Goal: Information Seeking & Learning: Find specific fact

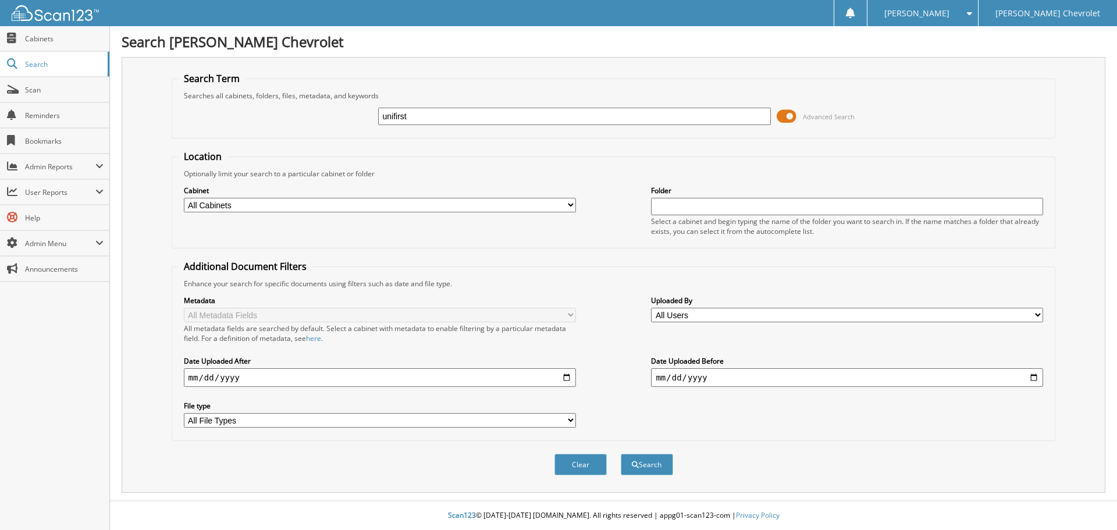
type input "unifirst"
click at [621, 454] on button "Search" at bounding box center [647, 465] width 52 height 22
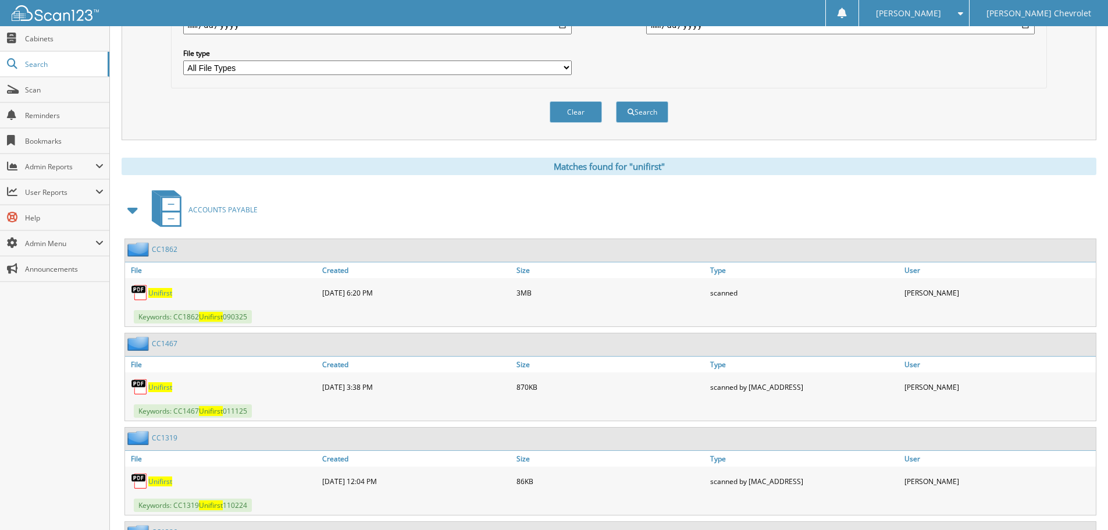
scroll to position [407, 0]
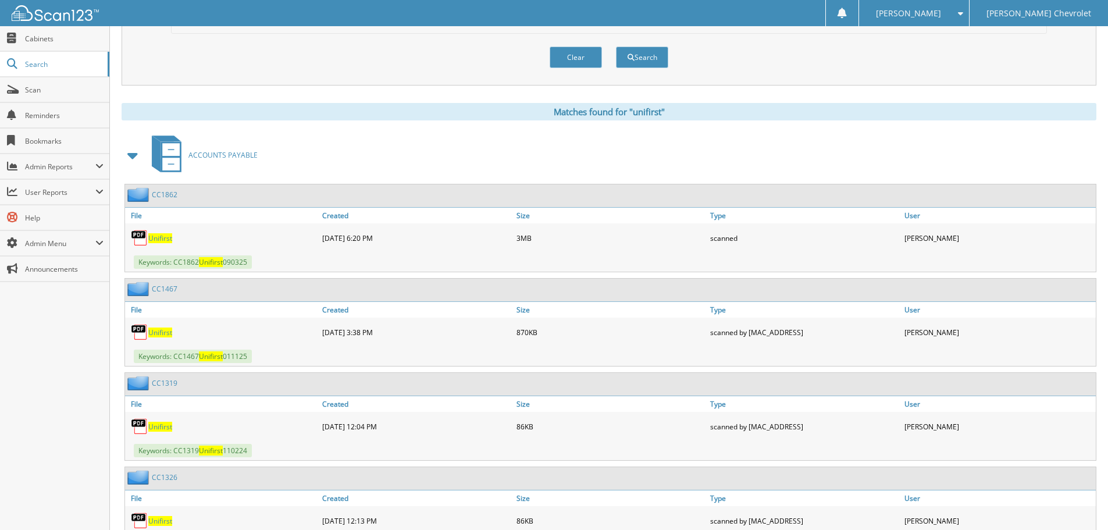
click at [155, 237] on span "Unifirst" at bounding box center [160, 238] width 24 height 10
click at [162, 332] on span "Unifirst" at bounding box center [160, 333] width 24 height 10
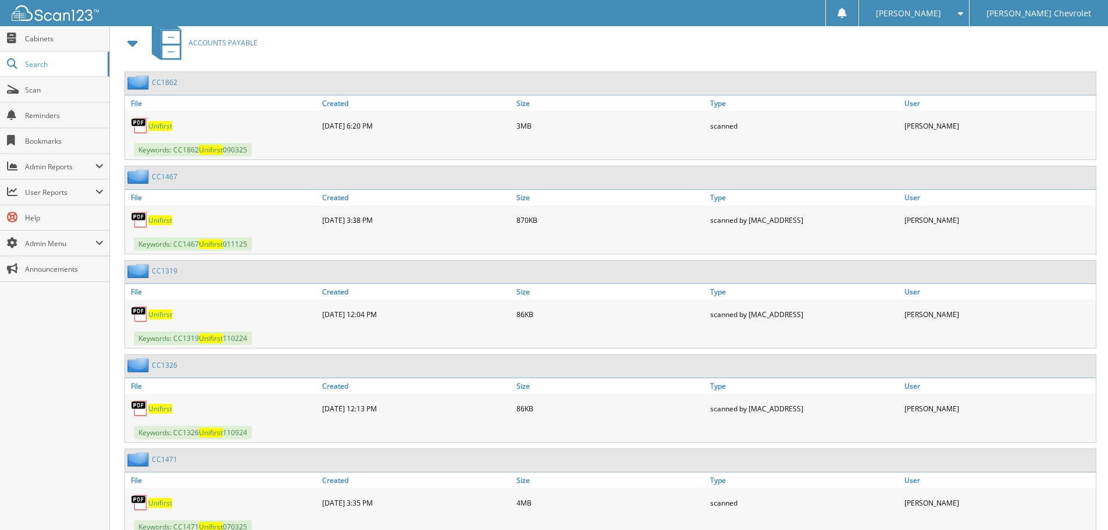
scroll to position [524, 0]
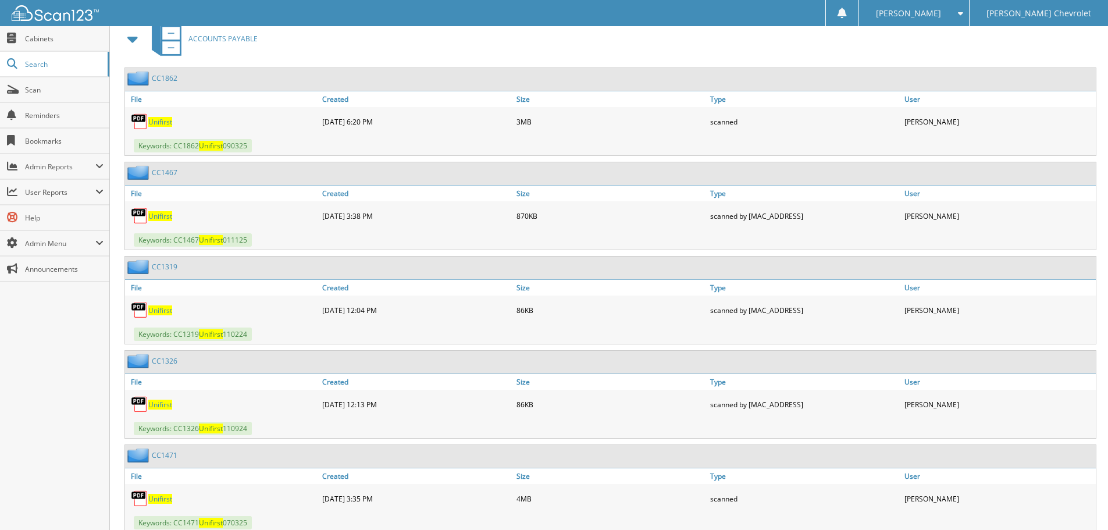
click at [158, 497] on span "Unifirst" at bounding box center [160, 499] width 24 height 10
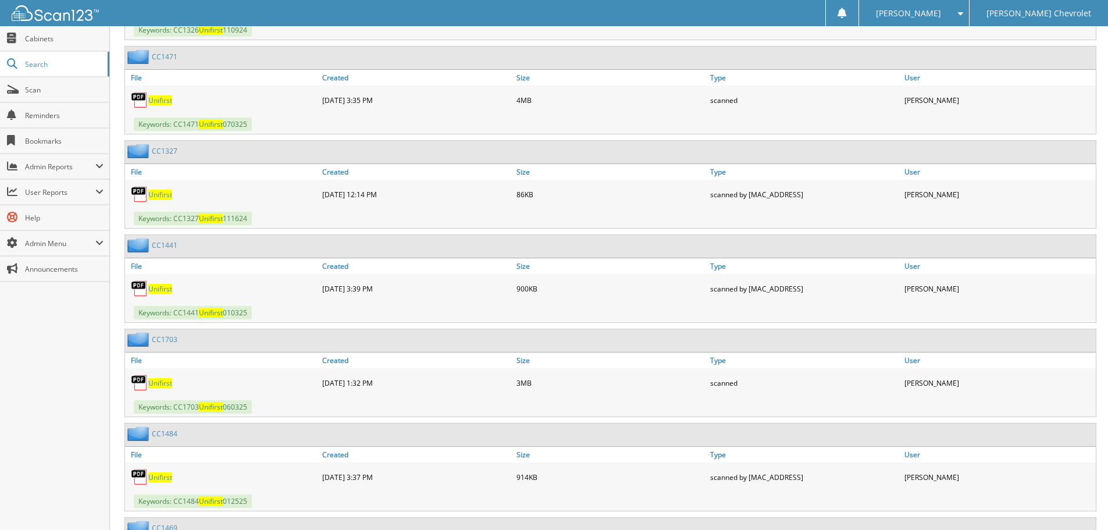
scroll to position [989, 0]
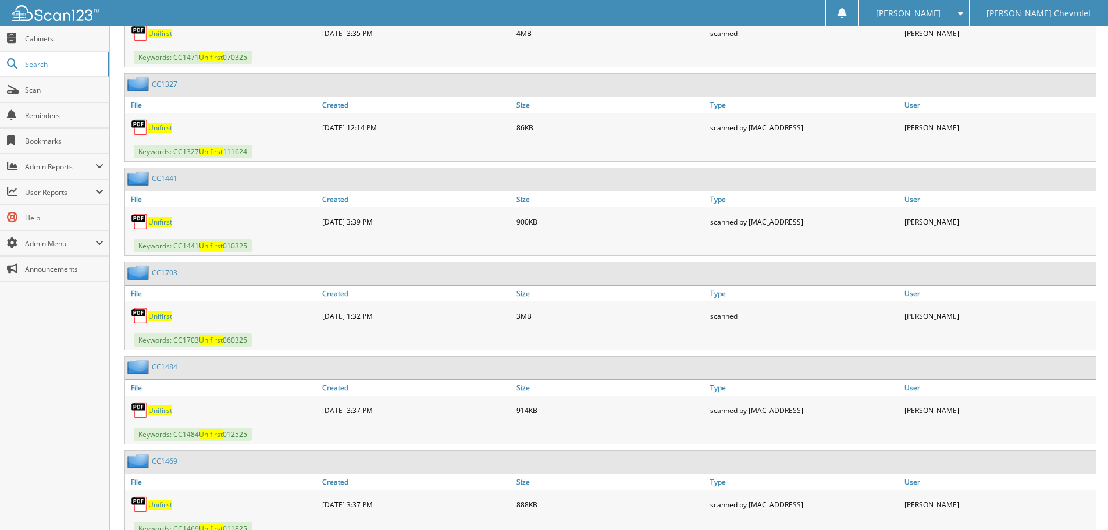
click at [161, 317] on span "Unifirst" at bounding box center [160, 316] width 24 height 10
click at [161, 319] on span "Unifirst" at bounding box center [160, 316] width 24 height 10
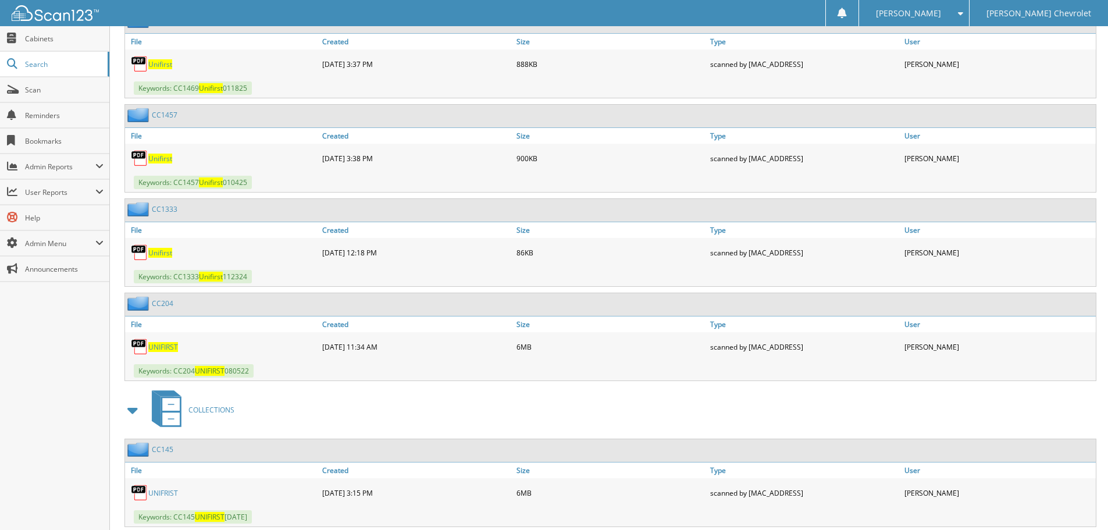
scroll to position [1462, 0]
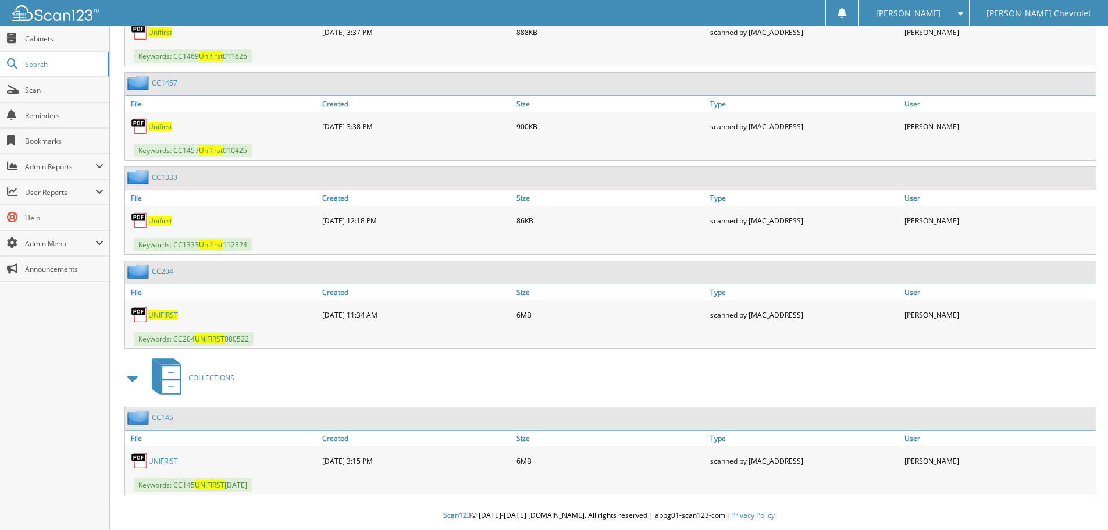
click at [152, 459] on link "UNIFRIST" at bounding box center [163, 461] width 30 height 10
click at [491, 244] on div "Keywords: CC1333 Unifirst 112324" at bounding box center [610, 244] width 971 height 19
click at [281, 483] on div "Keywords: CC145 UNIFIRST [DATE]" at bounding box center [222, 484] width 194 height 13
click at [279, 486] on div "Keywords: CC145 UNIFIRST [DATE]" at bounding box center [222, 484] width 194 height 13
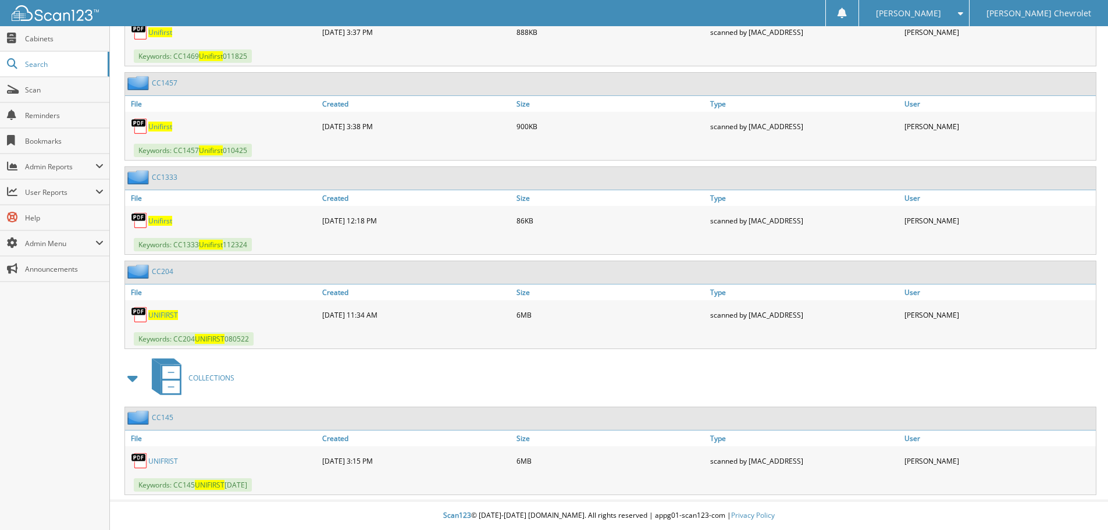
click at [269, 486] on div "Keywords: CC145 UNIFIRST [DATE]" at bounding box center [222, 484] width 194 height 13
click at [203, 378] on span "COLLECTIONS" at bounding box center [212, 378] width 46 height 10
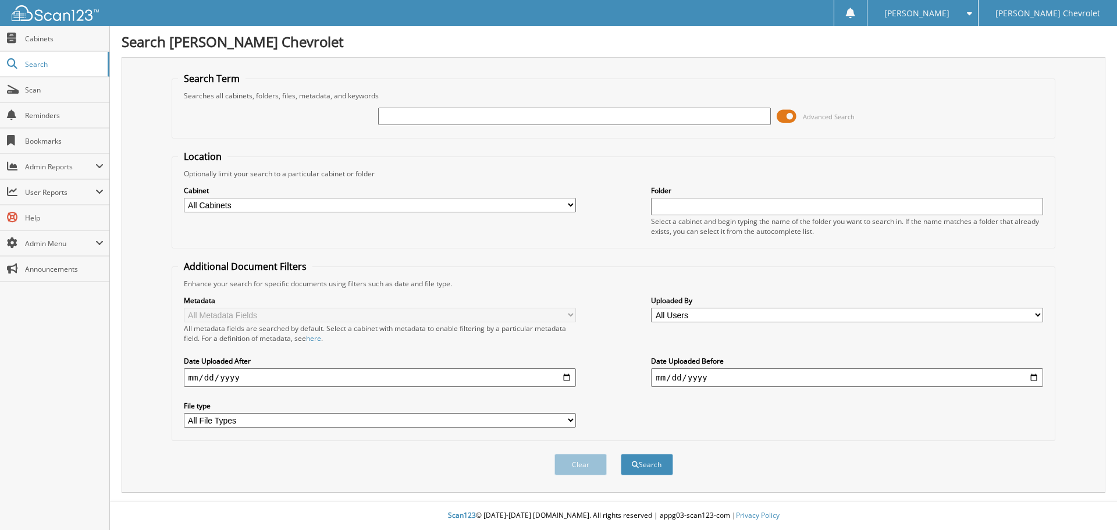
click at [560, 118] on input "text" at bounding box center [574, 116] width 392 height 17
type input "14131"
click at [621, 454] on button "Search" at bounding box center [647, 465] width 52 height 22
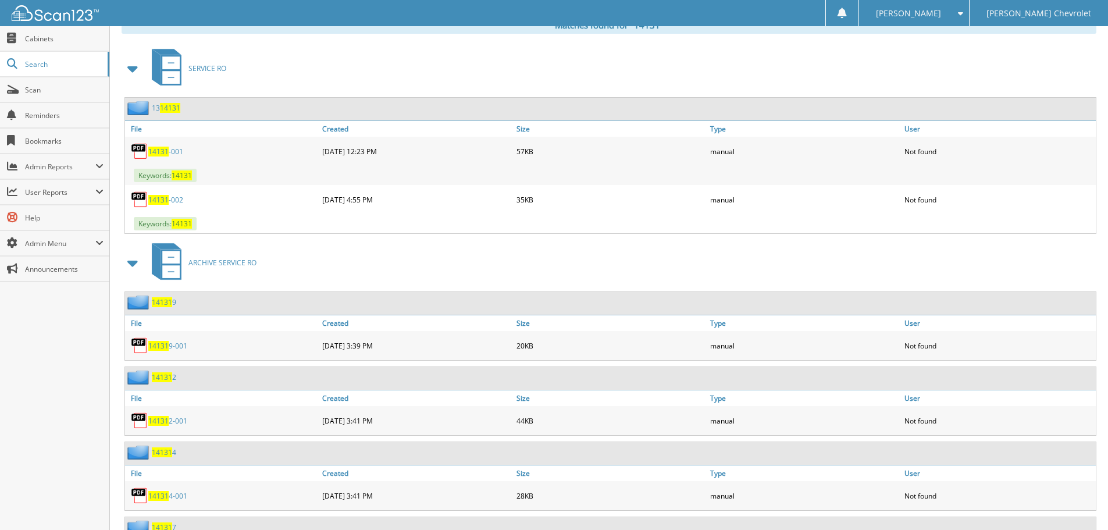
scroll to position [407, 0]
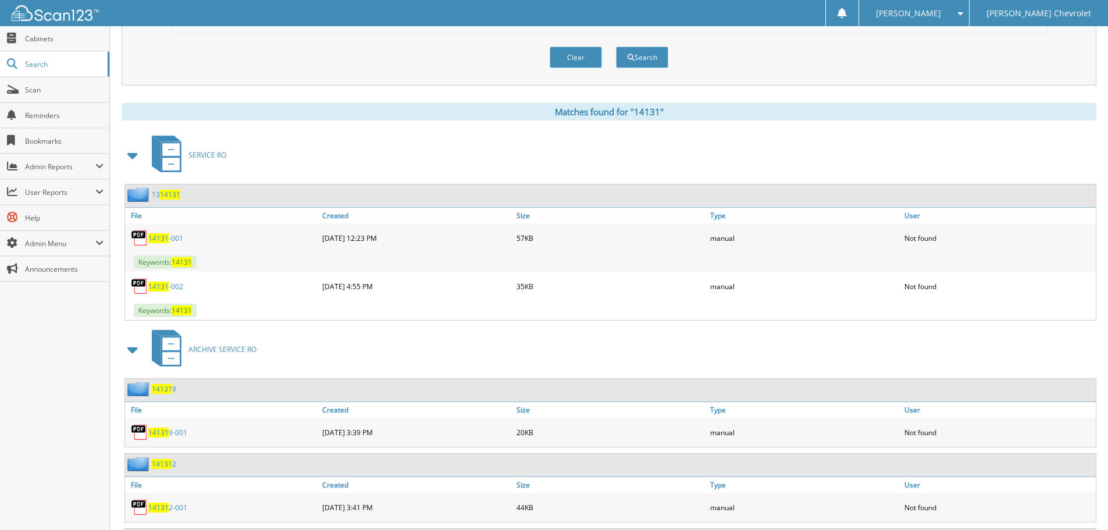
click at [130, 157] on span at bounding box center [133, 155] width 16 height 21
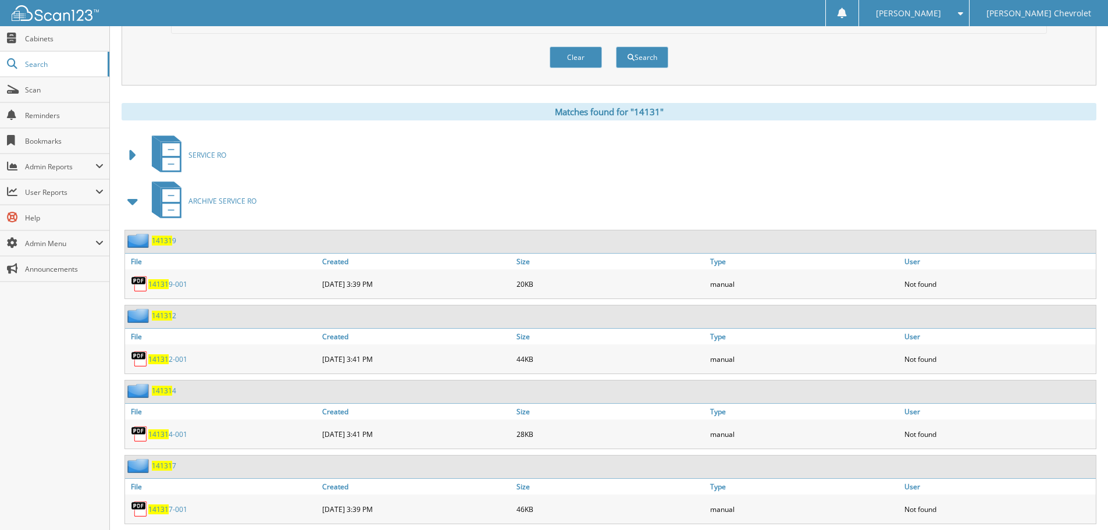
click at [131, 202] on span at bounding box center [133, 201] width 16 height 21
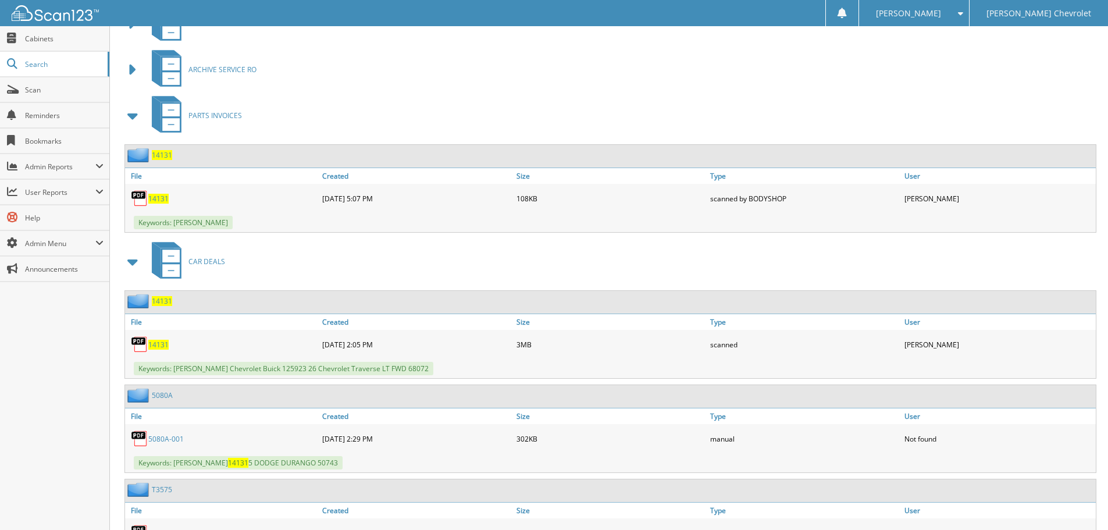
scroll to position [582, 0]
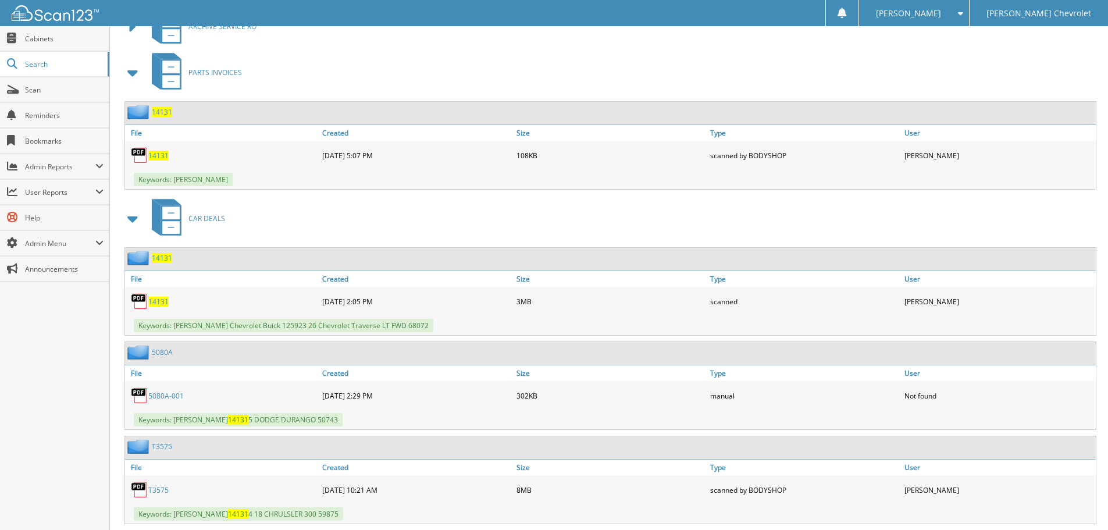
click at [133, 73] on span at bounding box center [133, 72] width 16 height 21
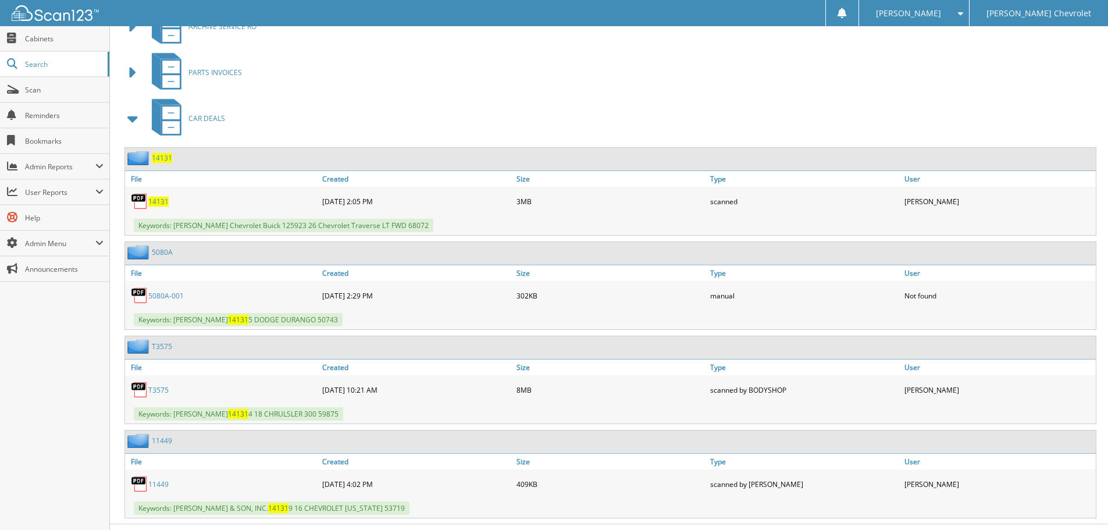
click at [155, 201] on span "14131" at bounding box center [158, 202] width 20 height 10
click at [479, 73] on div "PARTS INVOICES" at bounding box center [609, 72] width 975 height 46
